Goal: Navigation & Orientation: Find specific page/section

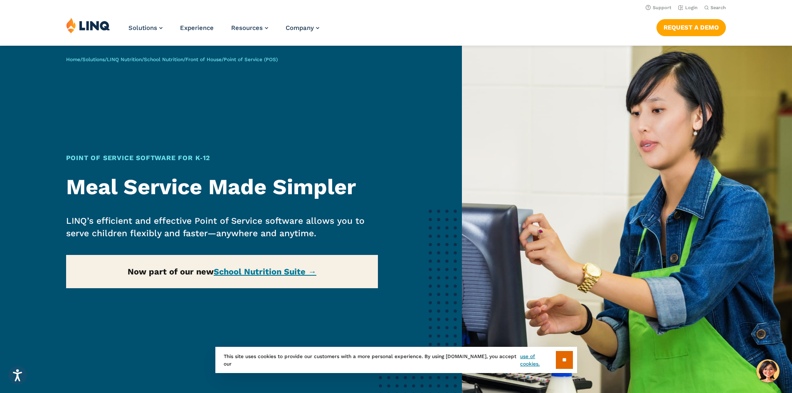
click at [269, 60] on span "Point of Service (POS)" at bounding box center [251, 60] width 54 height 6
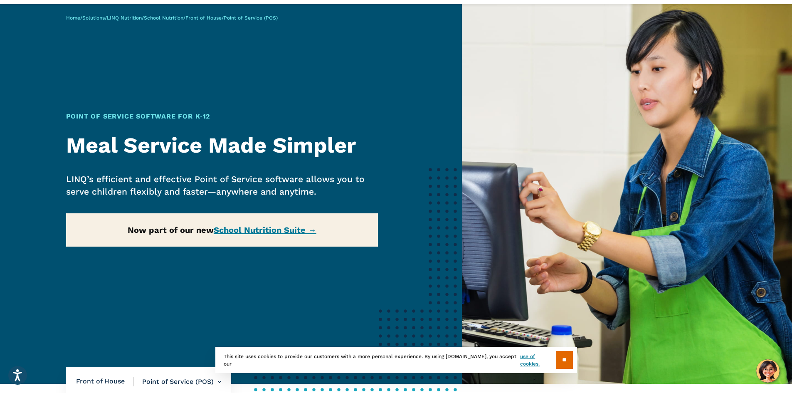
drag, startPoint x: 271, startPoint y: 229, endPoint x: 276, endPoint y: 229, distance: 5.4
click at [271, 229] on div "Home / Solutions / LINQ Nutrition / School Nutrition / Front of House / Point o…" at bounding box center [231, 194] width 462 height 380
